Goal: Transaction & Acquisition: Purchase product/service

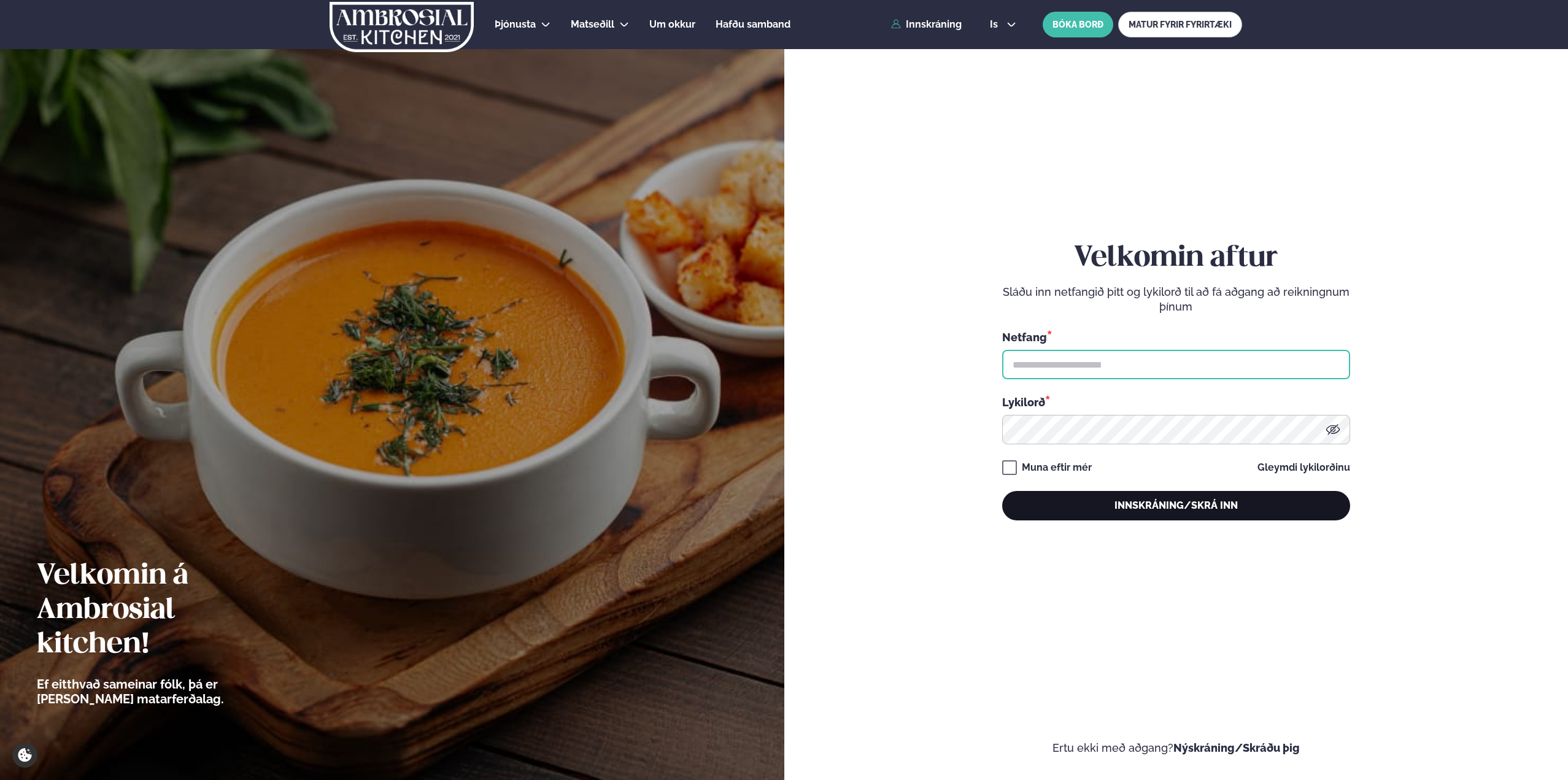
type input "**********"
click at [1104, 515] on button "Innskráning/Skrá inn" at bounding box center [1176, 506] width 348 height 30
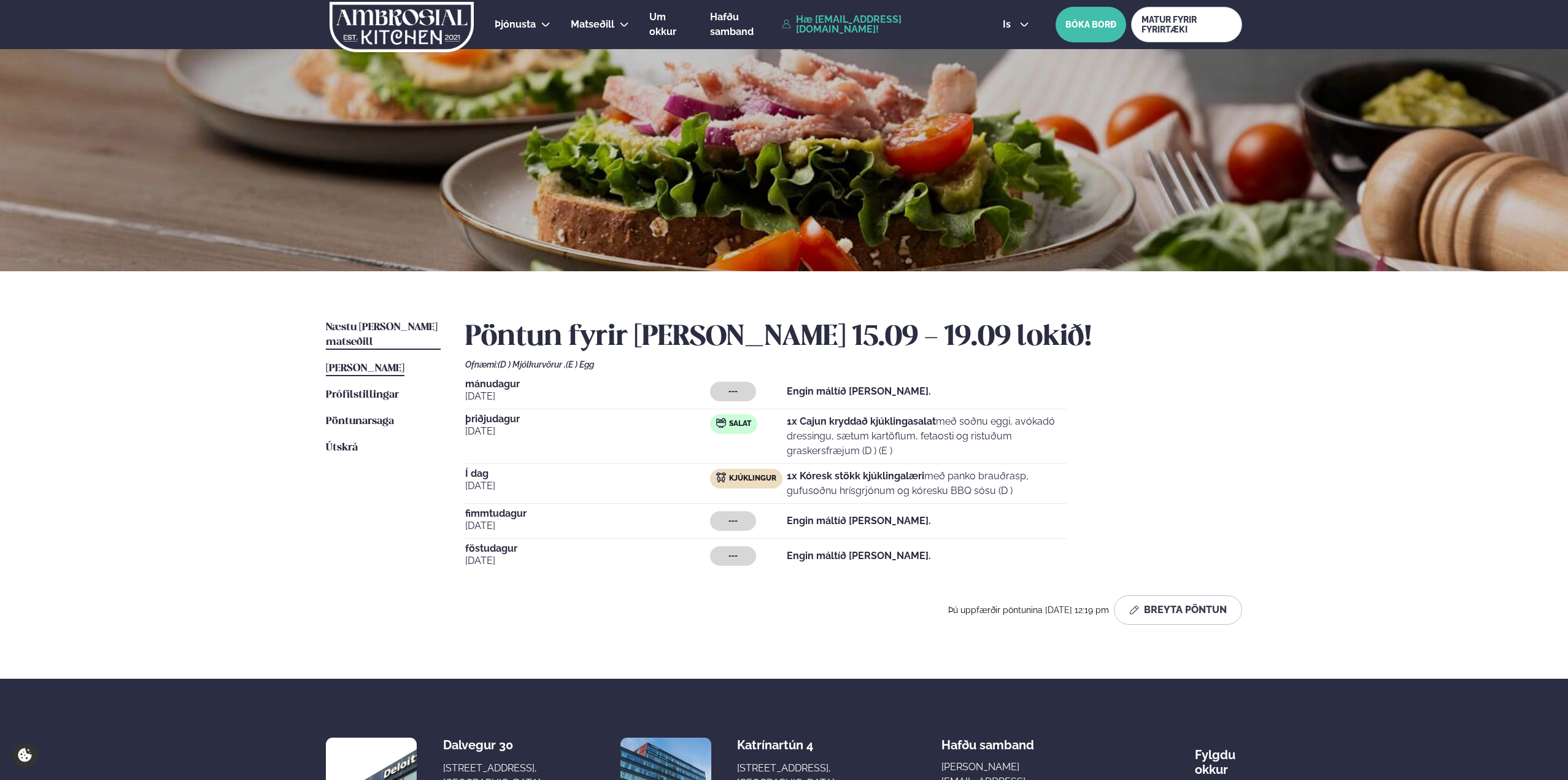
click at [360, 323] on span "Næstu [PERSON_NAME] matseðill" at bounding box center [382, 335] width 112 height 25
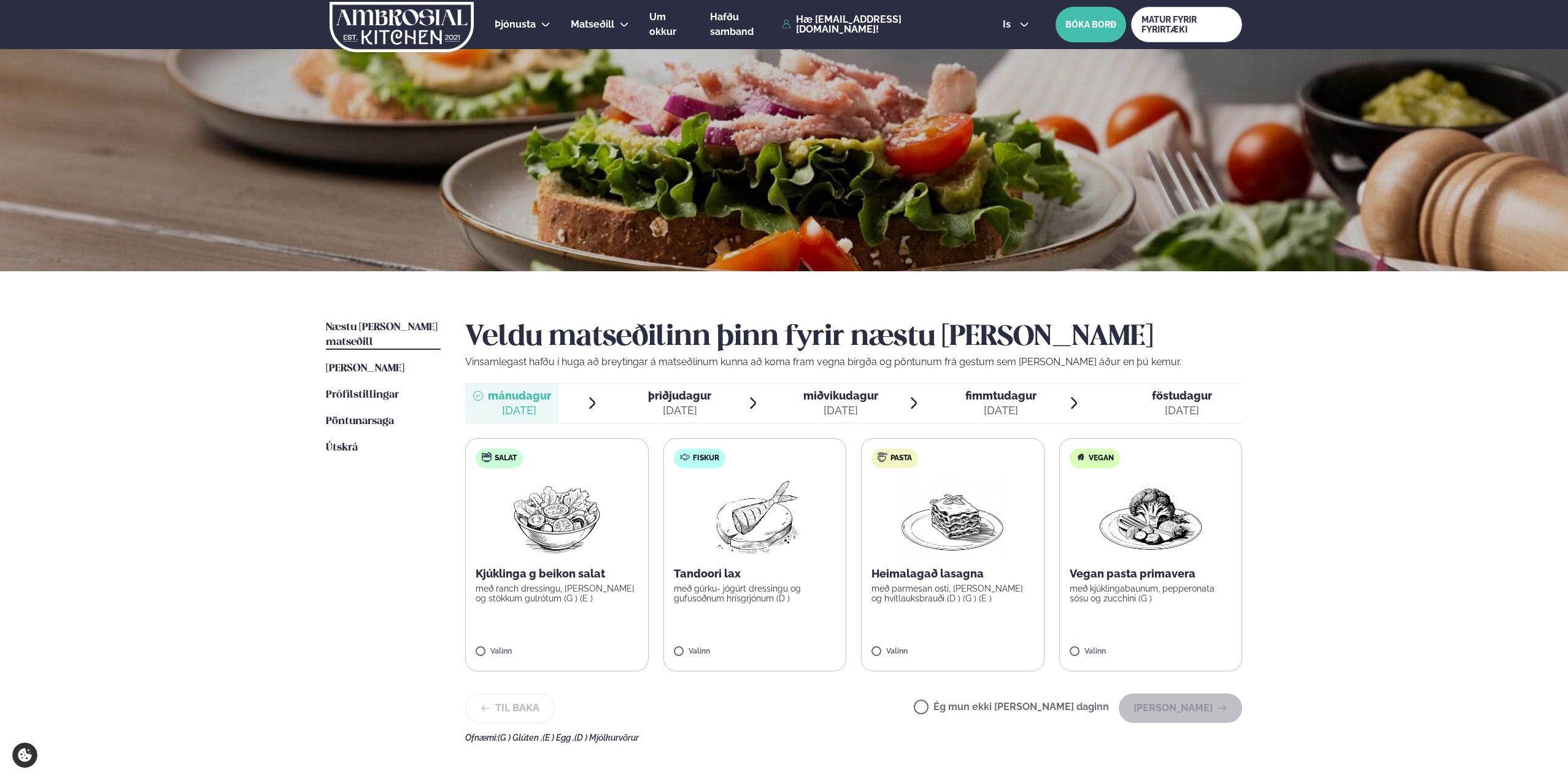
click at [835, 398] on span "miðvikudagur" at bounding box center [841, 396] width 75 height 13
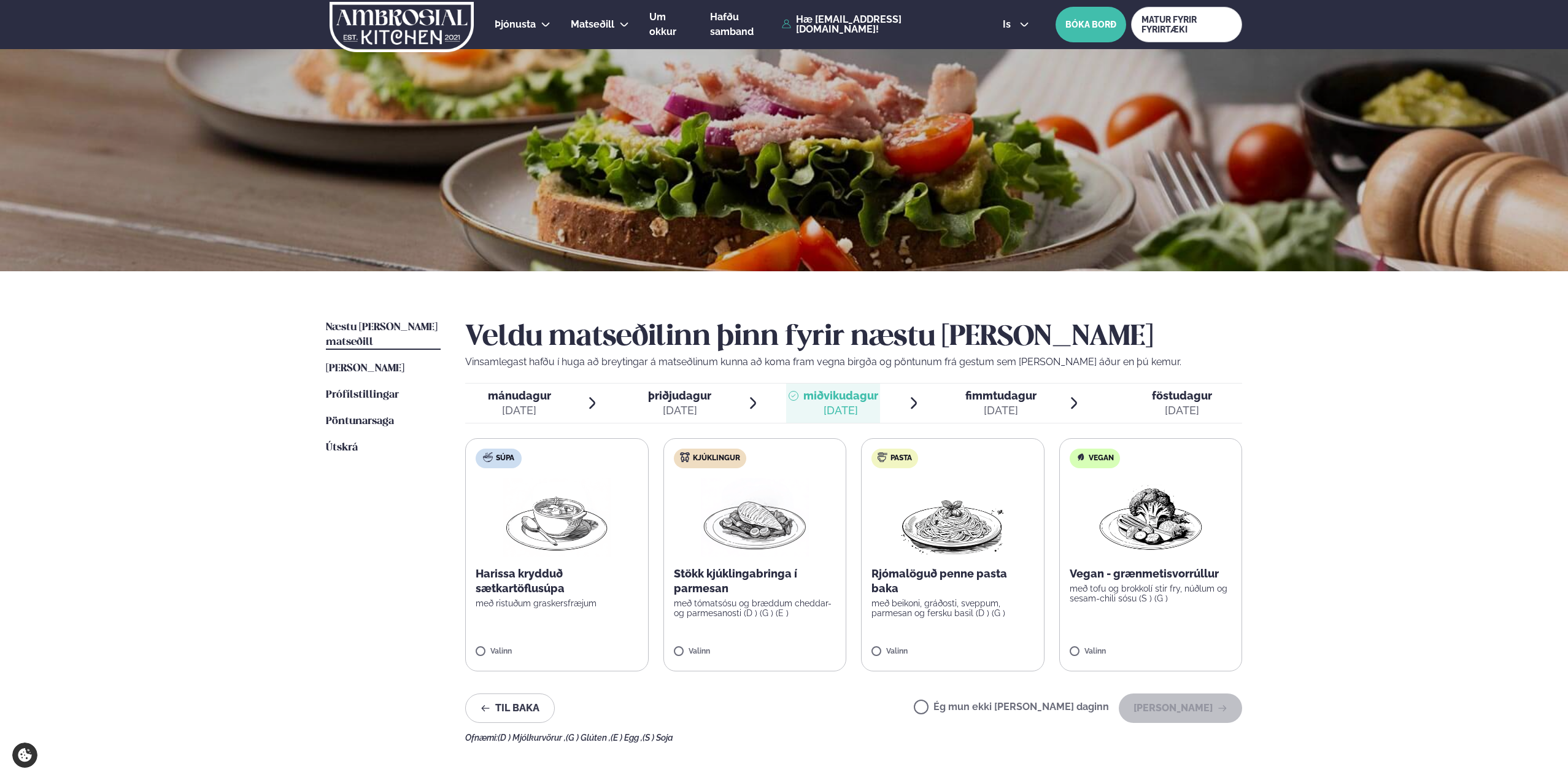
click at [1134, 583] on div "Vegan - grænmetisvorrúllur með tofu og brokkolí stir fry, núðlum og sesam-chili…" at bounding box center [1151, 585] width 163 height 37
click at [1200, 711] on button "[PERSON_NAME]" at bounding box center [1180, 708] width 123 height 30
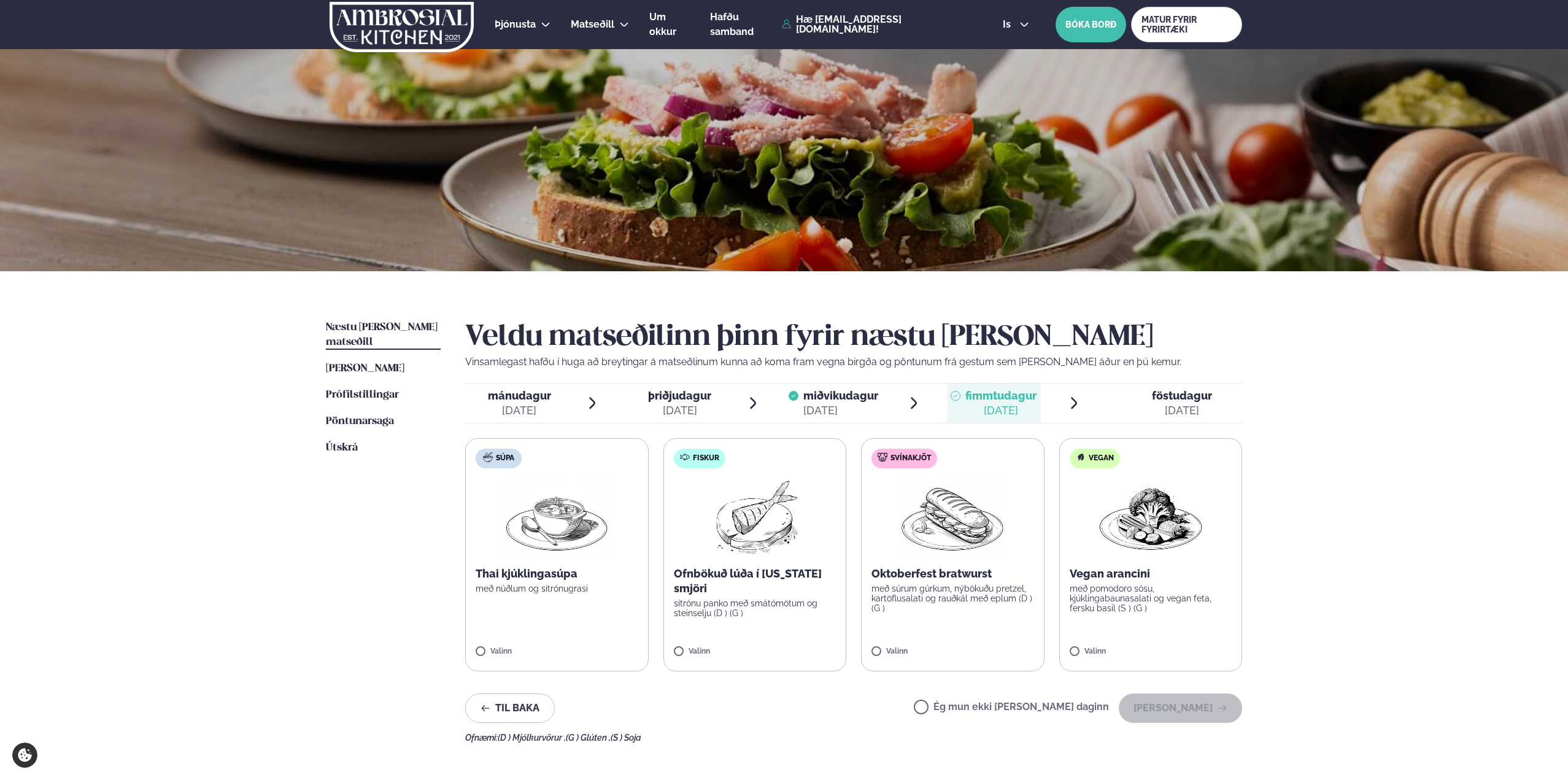
click at [728, 511] on img at bounding box center [754, 517] width 109 height 78
click at [1192, 716] on button "[PERSON_NAME]" at bounding box center [1180, 708] width 123 height 30
